Goal: Task Accomplishment & Management: Manage account settings

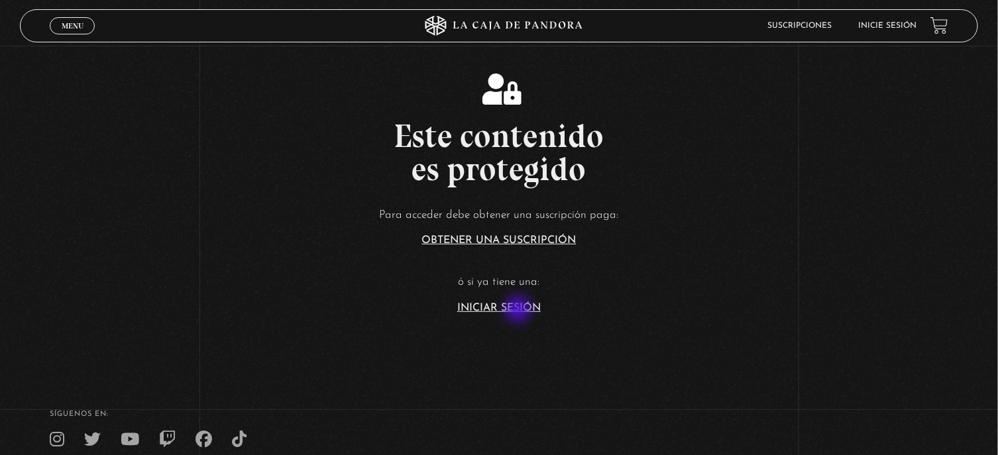
click at [520, 311] on link "Iniciar Sesión" at bounding box center [499, 308] width 84 height 11
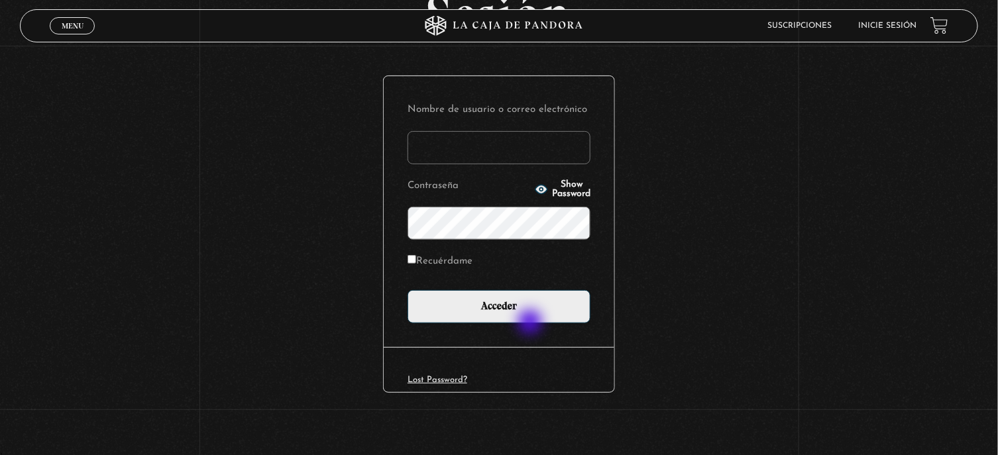
scroll to position [130, 0]
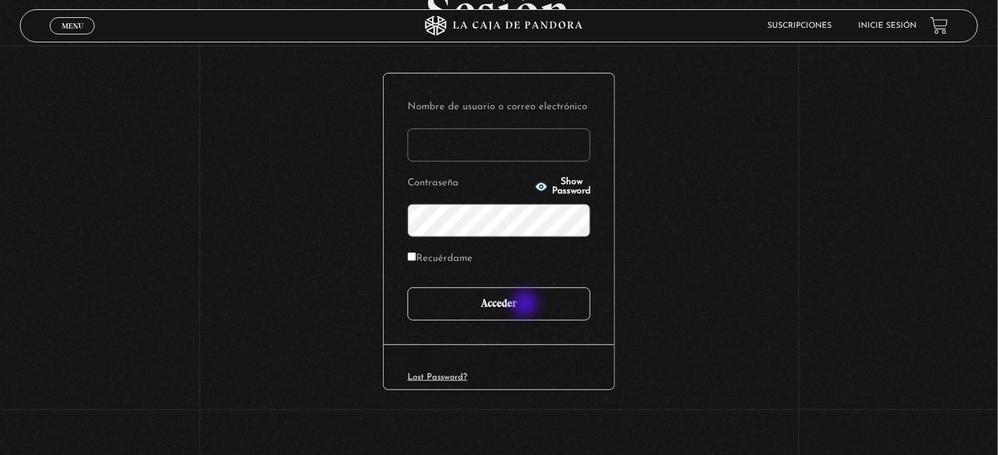
type input "[PERSON_NAME][EMAIL_ADDRESS][DOMAIN_NAME]"
click at [526, 306] on input "Acceder" at bounding box center [499, 304] width 183 height 33
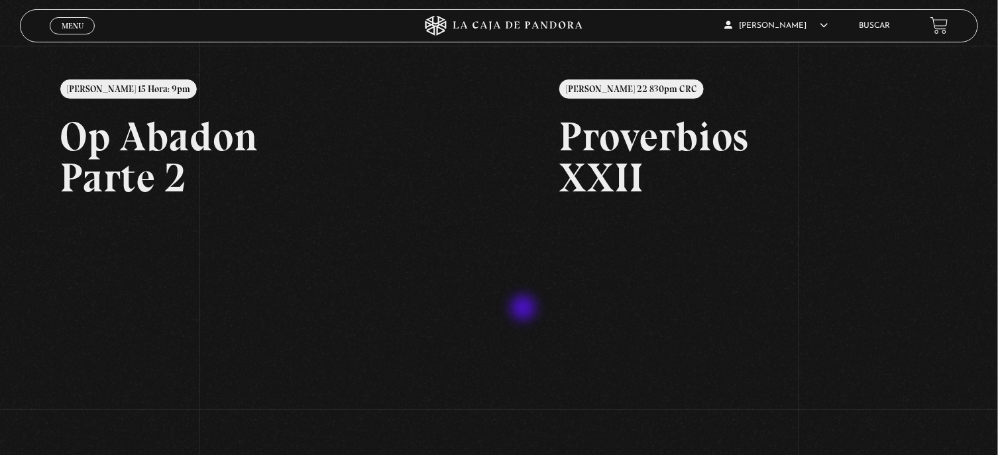
scroll to position [121, 0]
